Goal: Task Accomplishment & Management: Use online tool/utility

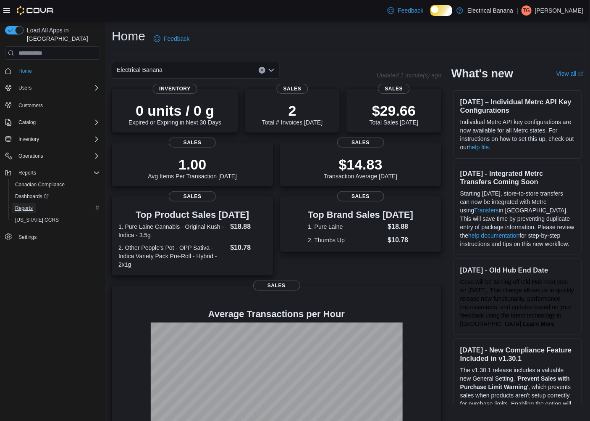
click at [23, 205] on span "Reports" at bounding box center [24, 208] width 18 height 7
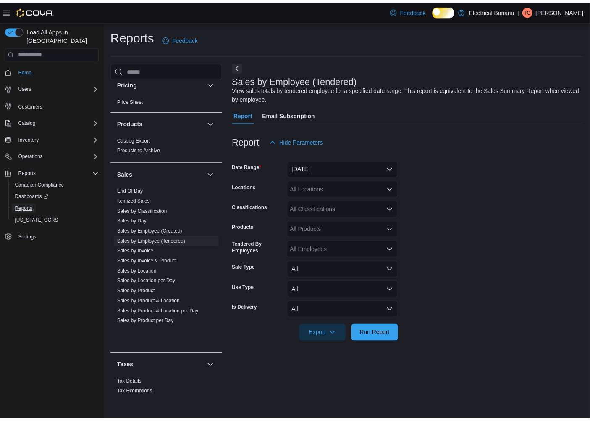
scroll to position [543, 0]
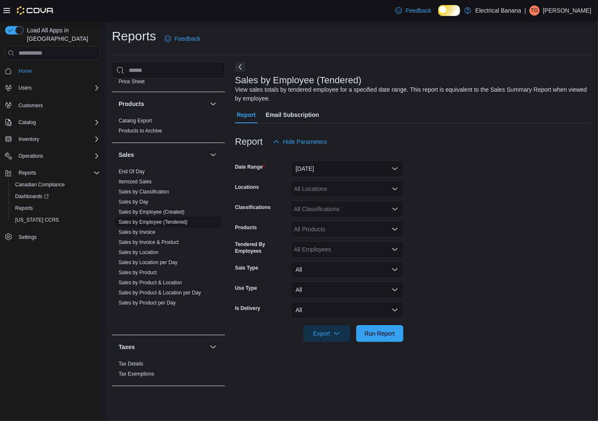
click at [171, 225] on link "Sales by Employee (Tendered)" at bounding box center [153, 222] width 69 height 6
click at [318, 174] on button "[DATE]" at bounding box center [346, 168] width 113 height 17
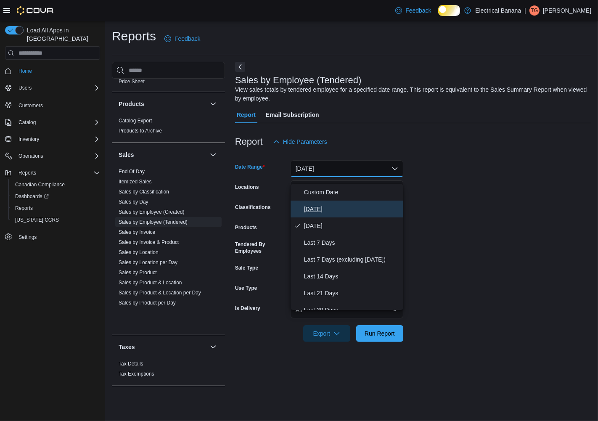
click at [317, 214] on span "[DATE]" at bounding box center [352, 209] width 96 height 10
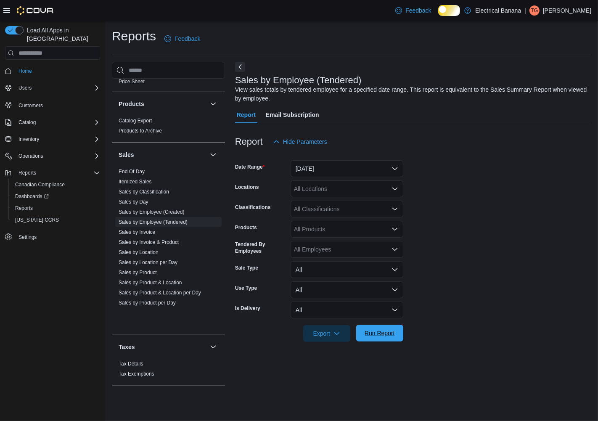
click at [375, 337] on span "Run Report" at bounding box center [379, 333] width 30 height 8
